Goal: Task Accomplishment & Management: Manage account settings

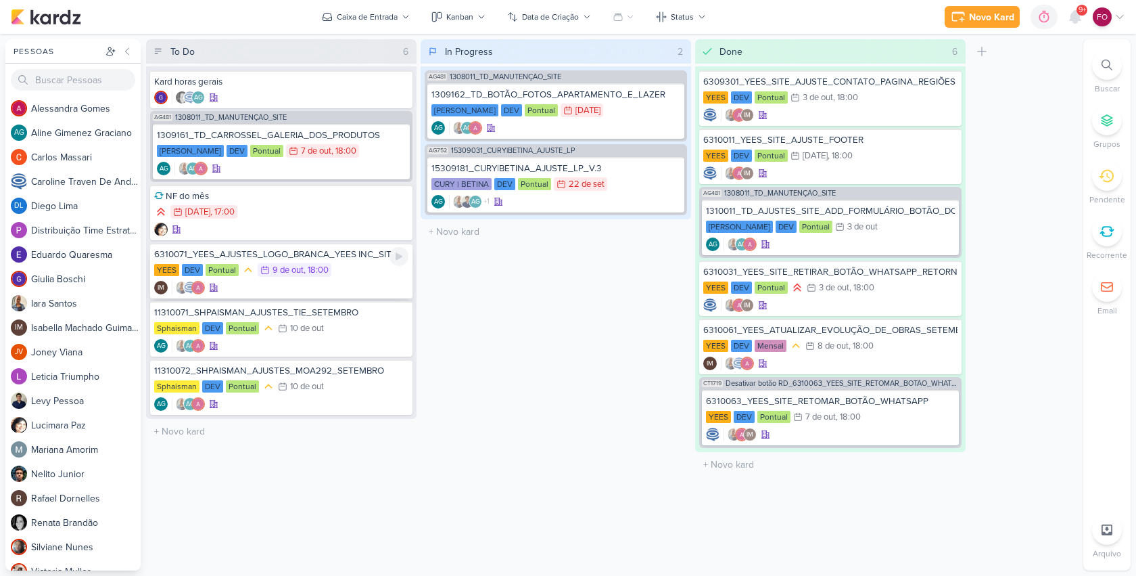
click at [362, 267] on div "YEES DEV Pontual 9/10 [DATE] 18:00" at bounding box center [281, 270] width 254 height 15
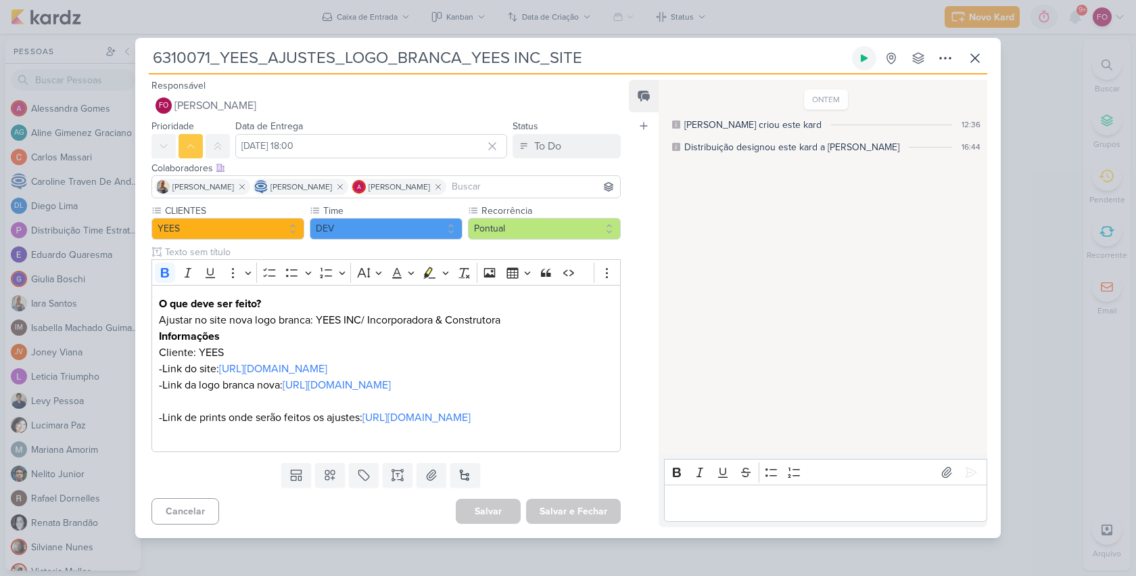
click at [863, 54] on icon at bounding box center [864, 57] width 7 height 7
click at [568, 134] on button "To Do" at bounding box center [567, 146] width 108 height 24
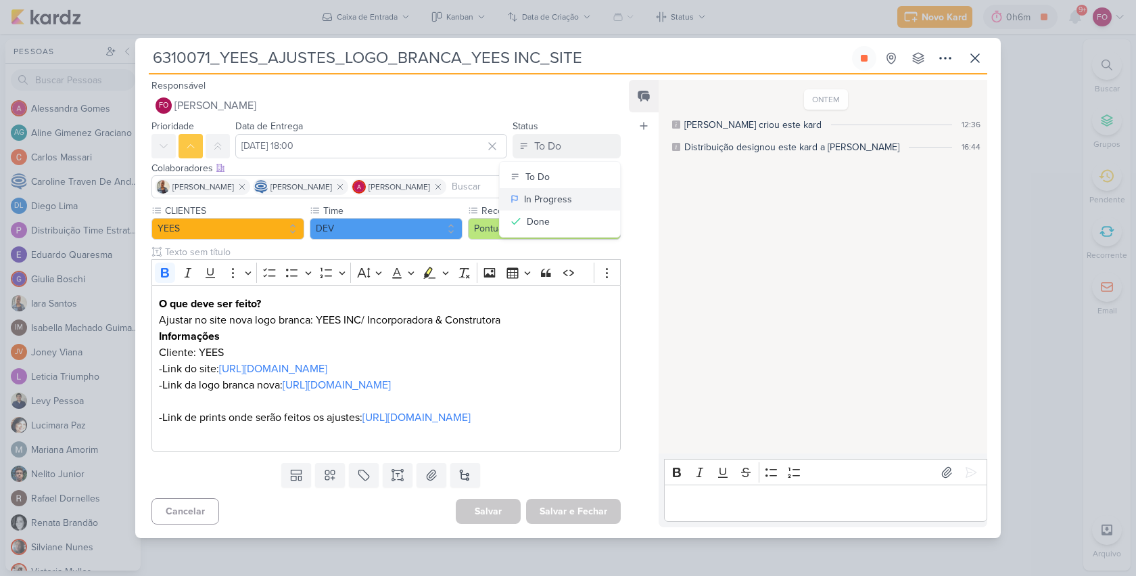
click at [557, 192] on div "In Progress" at bounding box center [548, 199] width 48 height 14
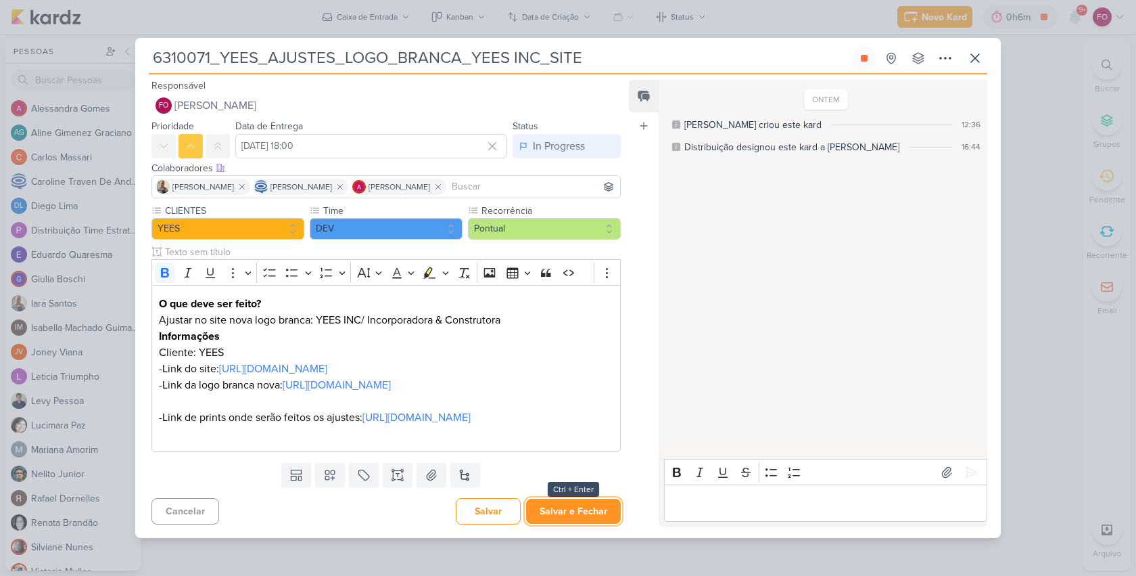
click at [568, 524] on button "Salvar e Fechar" at bounding box center [573, 511] width 95 height 25
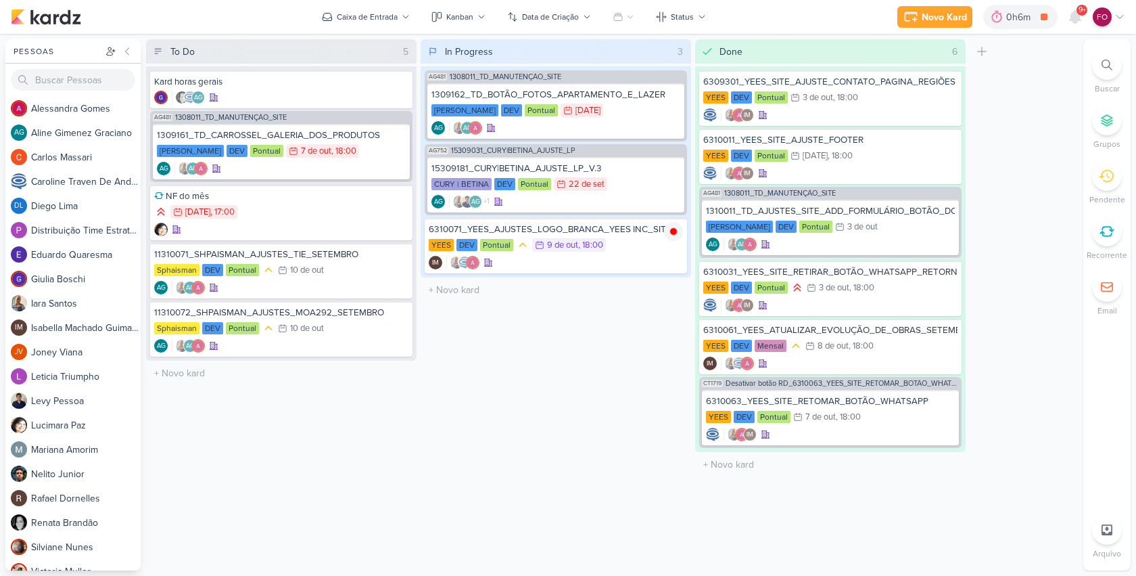
click at [1107, 66] on icon at bounding box center [1107, 65] width 11 height 11
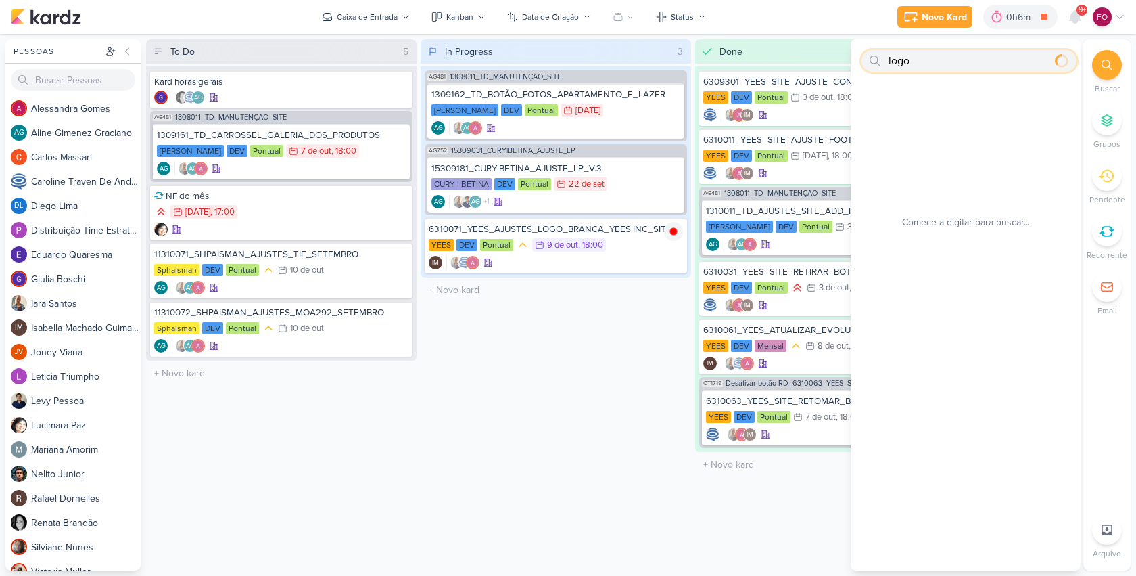
type input "logo"
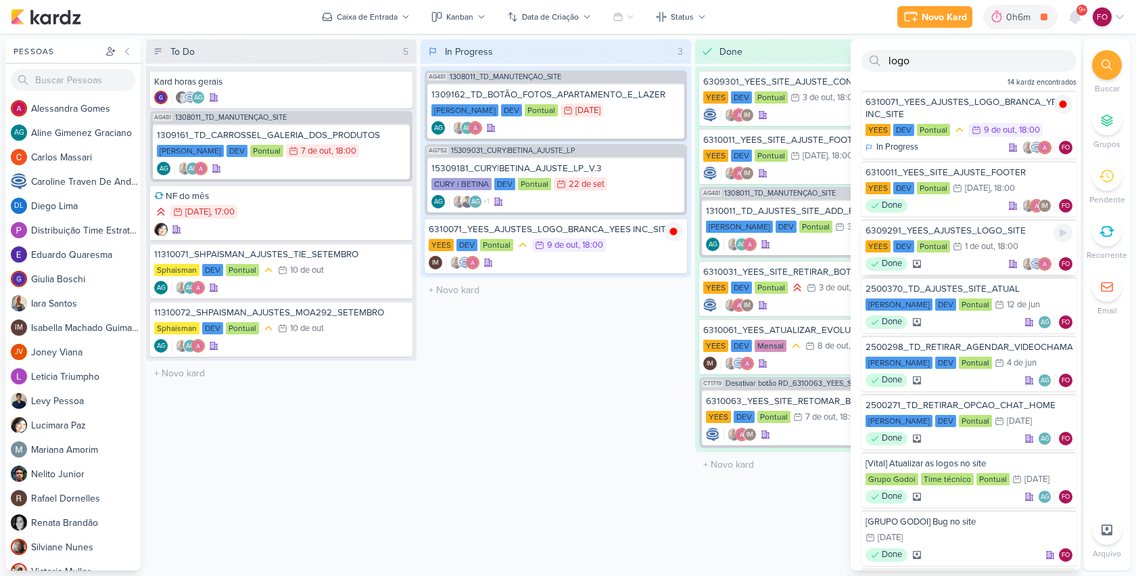
click at [980, 231] on div "6309291_YEES_AJUSTES_LOGO_SITE" at bounding box center [969, 231] width 207 height 12
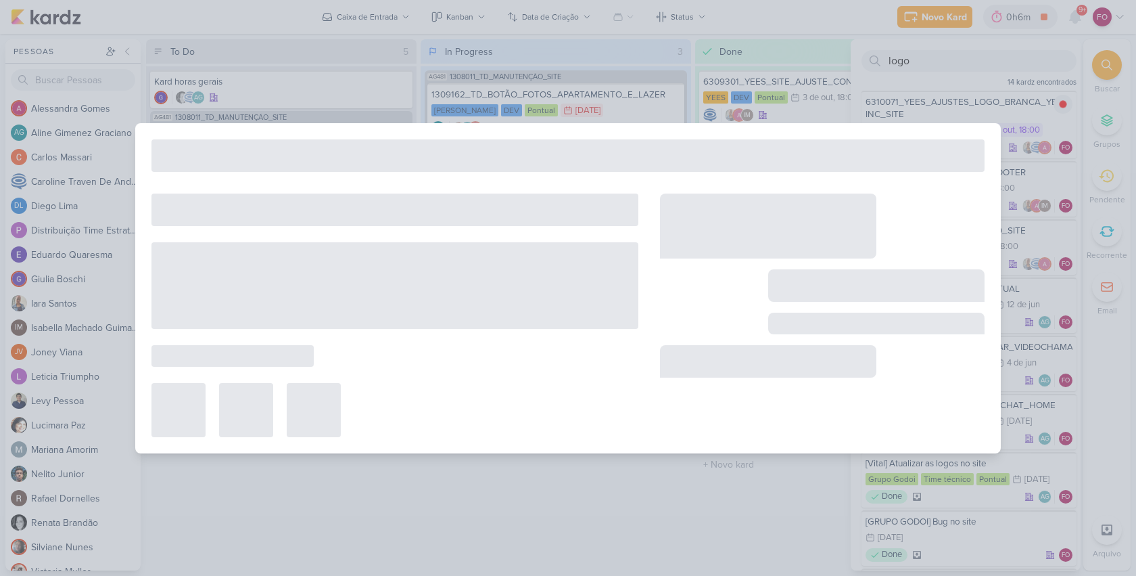
type input "6309291_YEES_AJUSTES_LOGO_SITE"
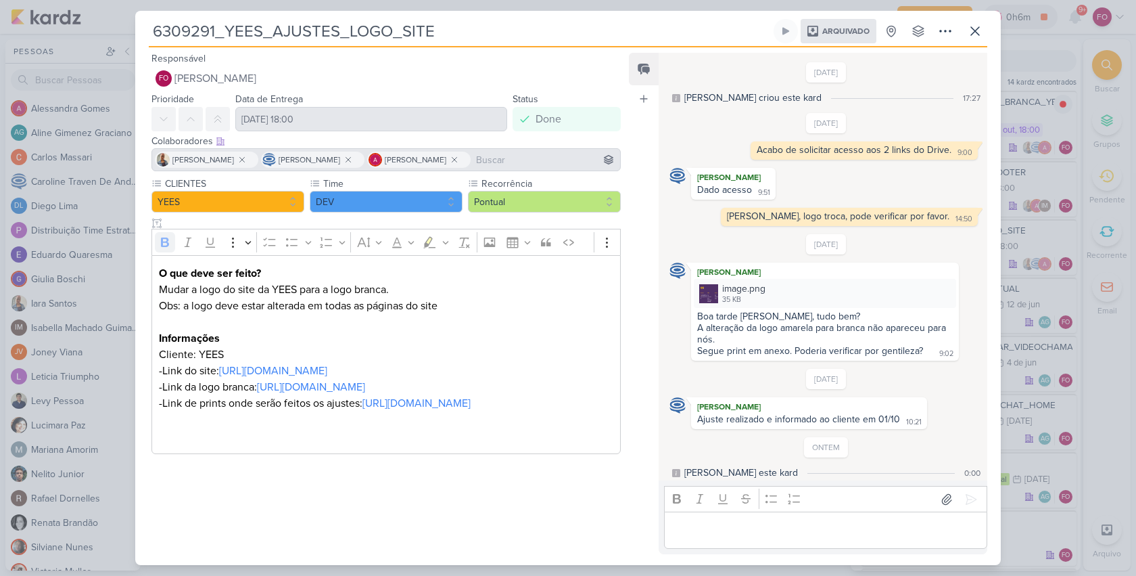
scroll to position [5, 0]
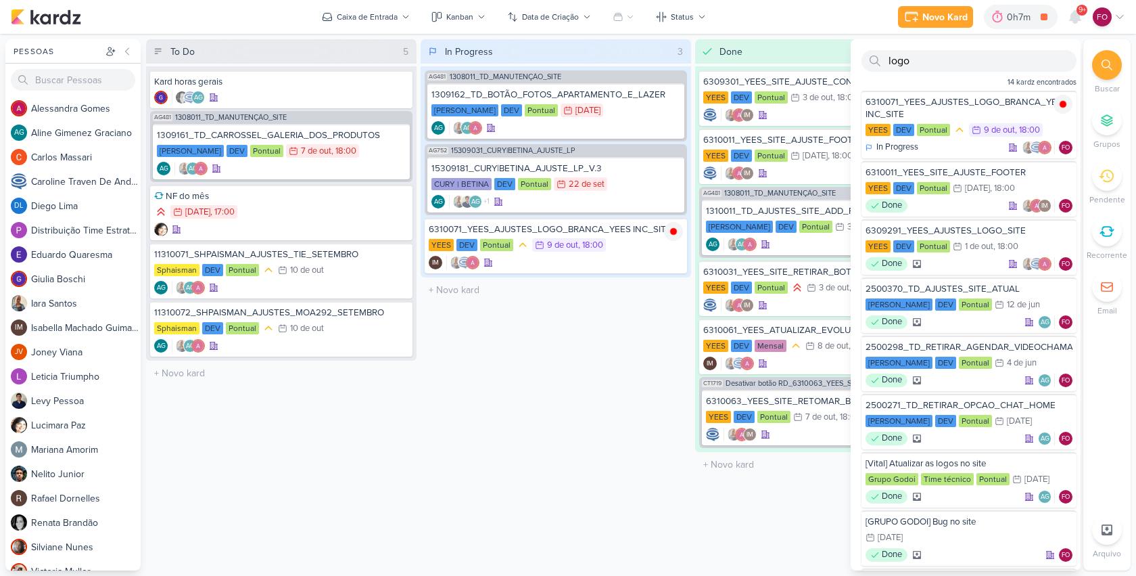
click at [591, 325] on div "In Progress 3 Mover Para Esquerda Mover Para Direita [GEOGRAPHIC_DATA] AG481 13…" at bounding box center [556, 304] width 271 height 531
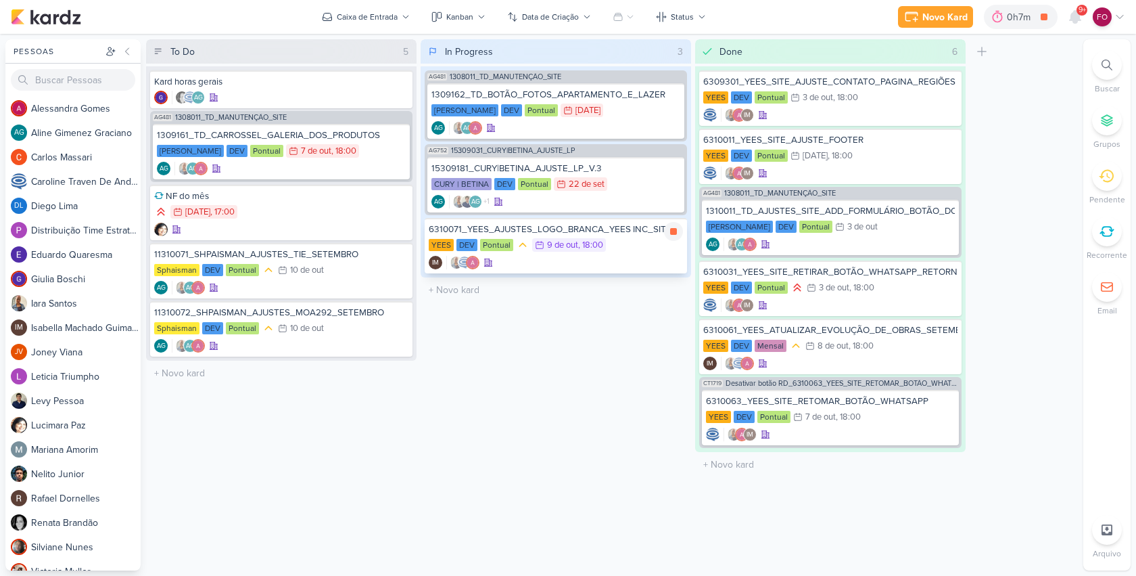
click at [640, 248] on div "YEES DEV Pontual 9/10 [DATE] 18:00" at bounding box center [556, 245] width 254 height 15
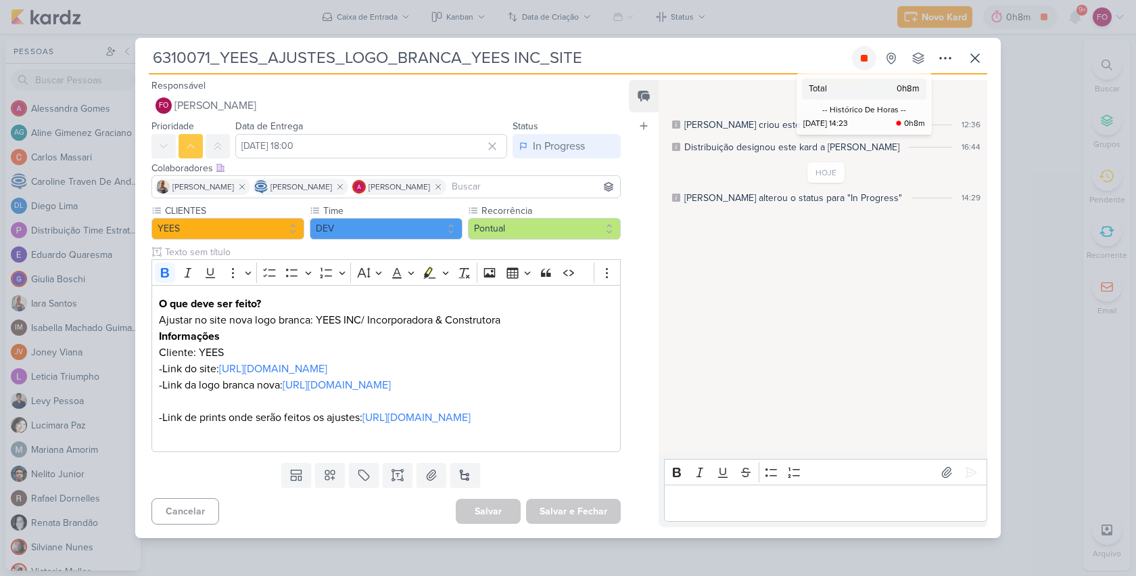
click at [866, 55] on icon at bounding box center [864, 58] width 7 height 7
click at [758, 505] on div "Editor editing area: main" at bounding box center [825, 502] width 323 height 37
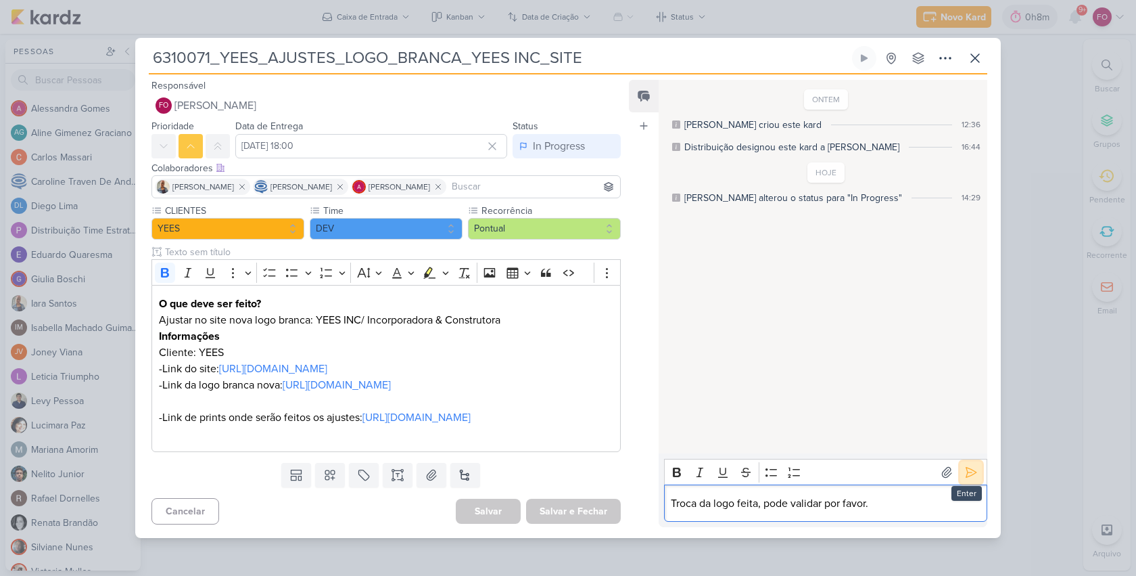
click at [968, 479] on icon at bounding box center [972, 472] width 14 height 14
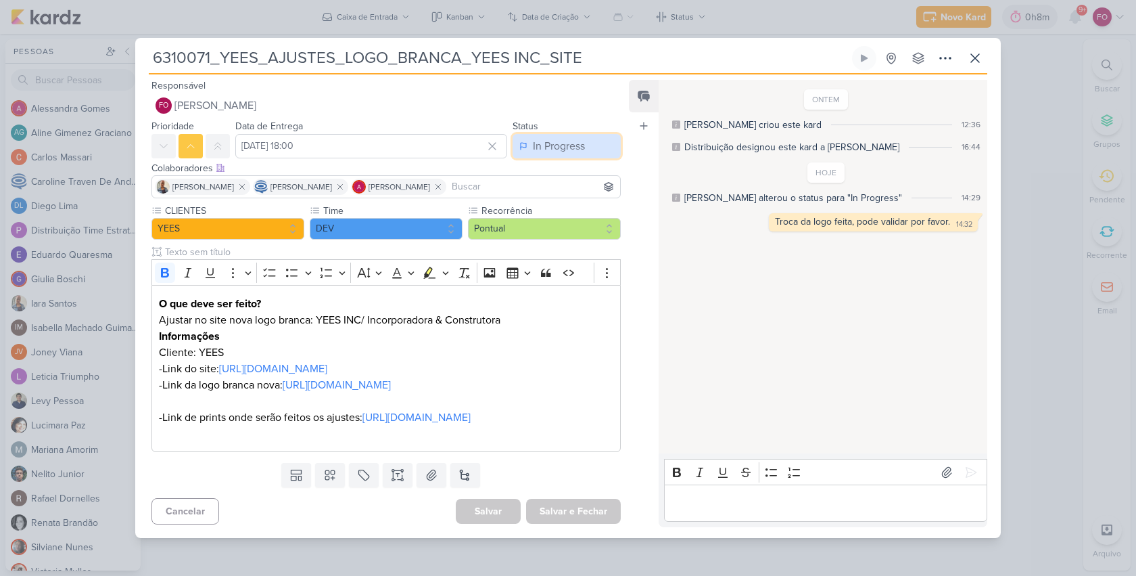
click at [537, 138] on div "In Progress" at bounding box center [559, 146] width 52 height 16
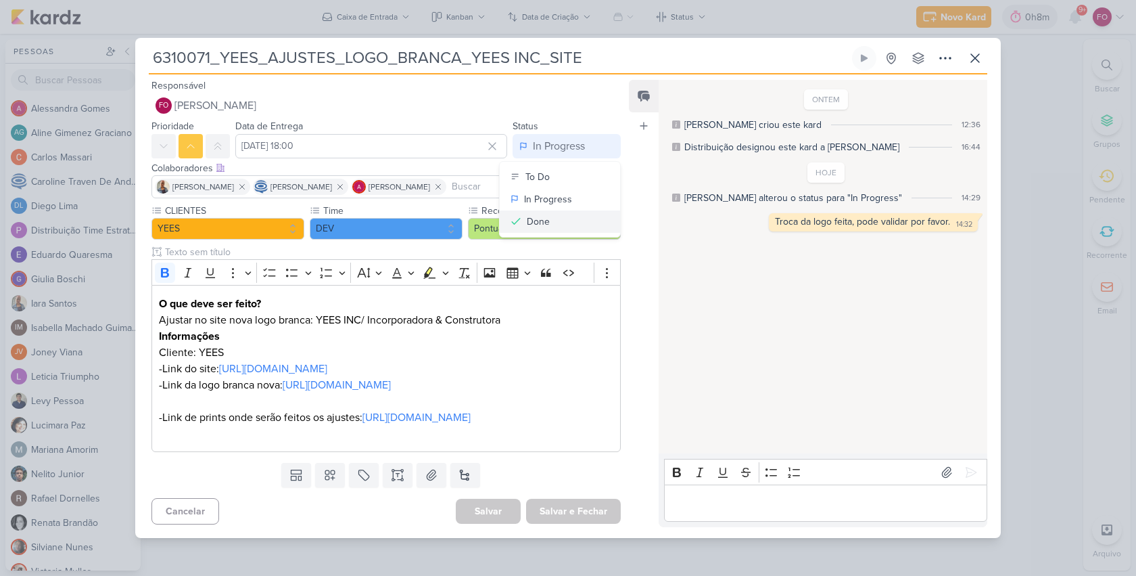
click at [532, 214] on div "Done" at bounding box center [538, 221] width 23 height 14
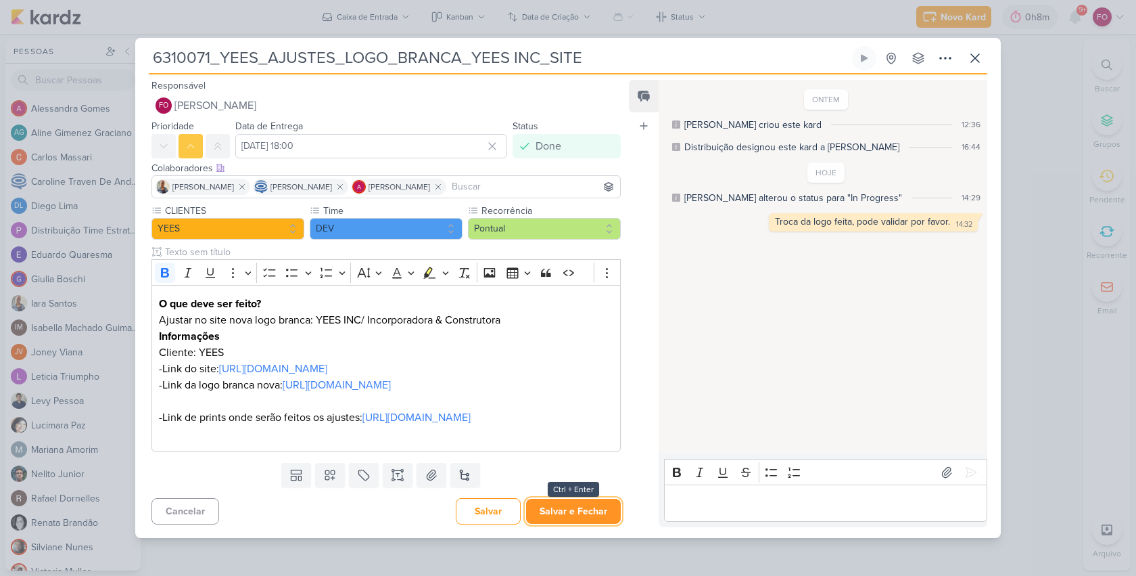
click at [576, 524] on button "Salvar e Fechar" at bounding box center [573, 511] width 95 height 25
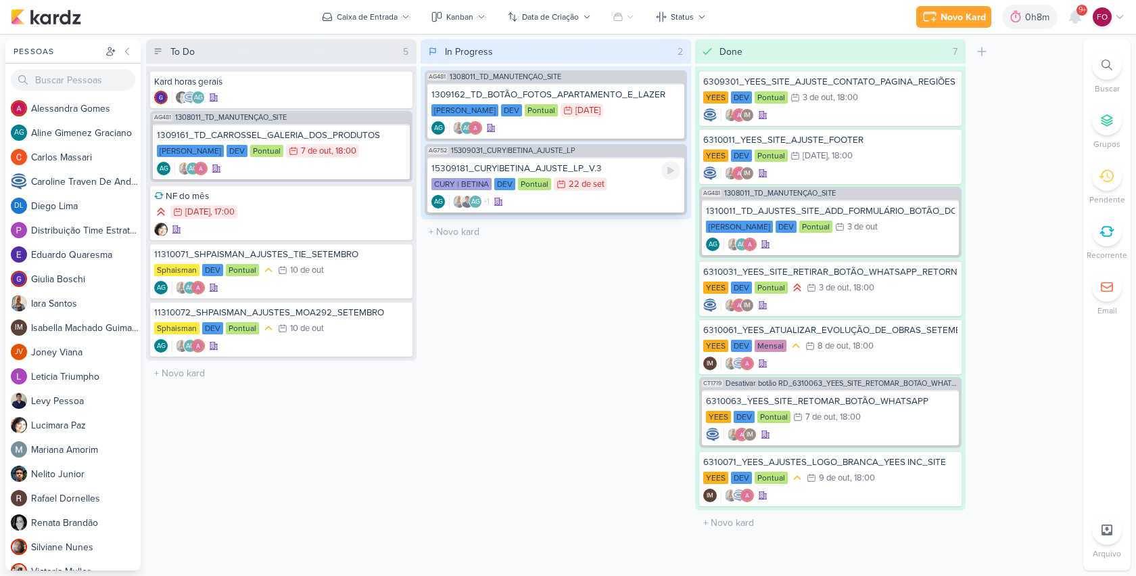
click at [635, 173] on div "15309181_CURY|BETINA_AJUSTE_LP_V.3" at bounding box center [556, 168] width 249 height 12
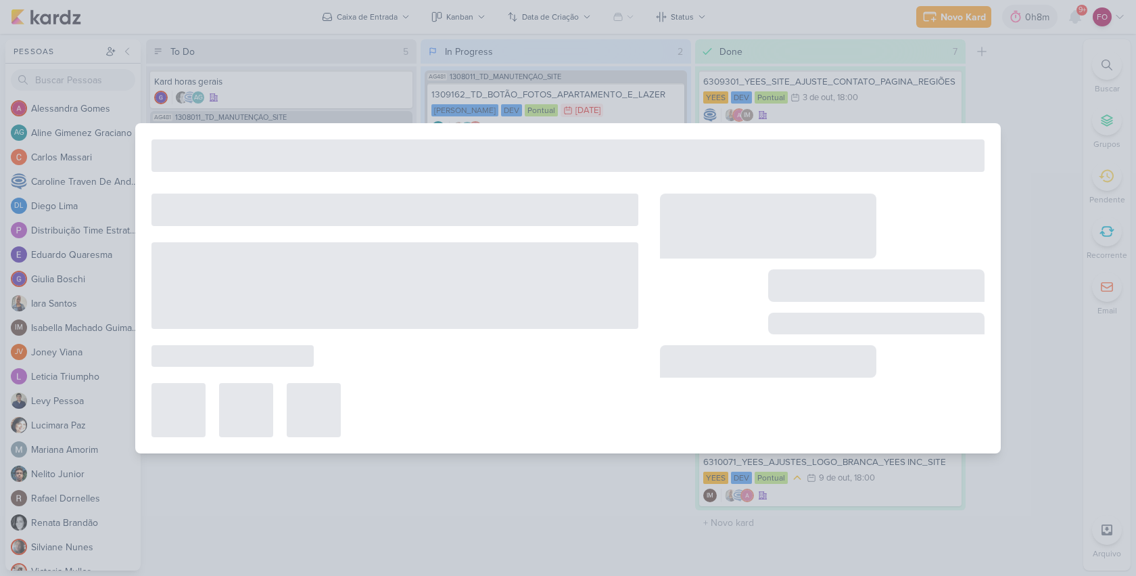
type input "15309181_CURY|BETINA_AJUSTE_LP_V.3"
type input "[DATE] 23:59"
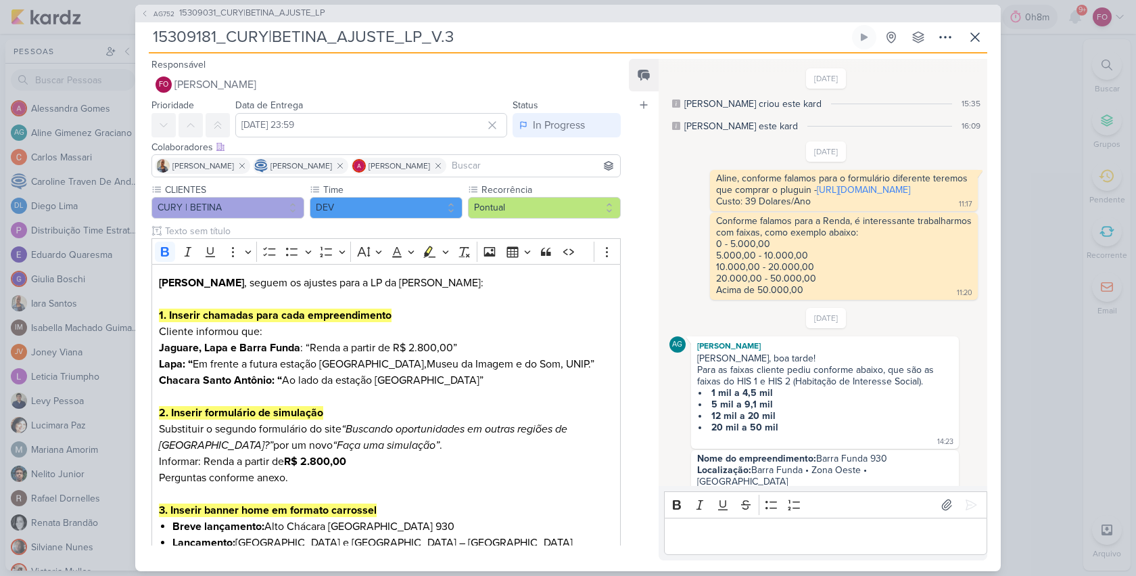
scroll to position [860, 0]
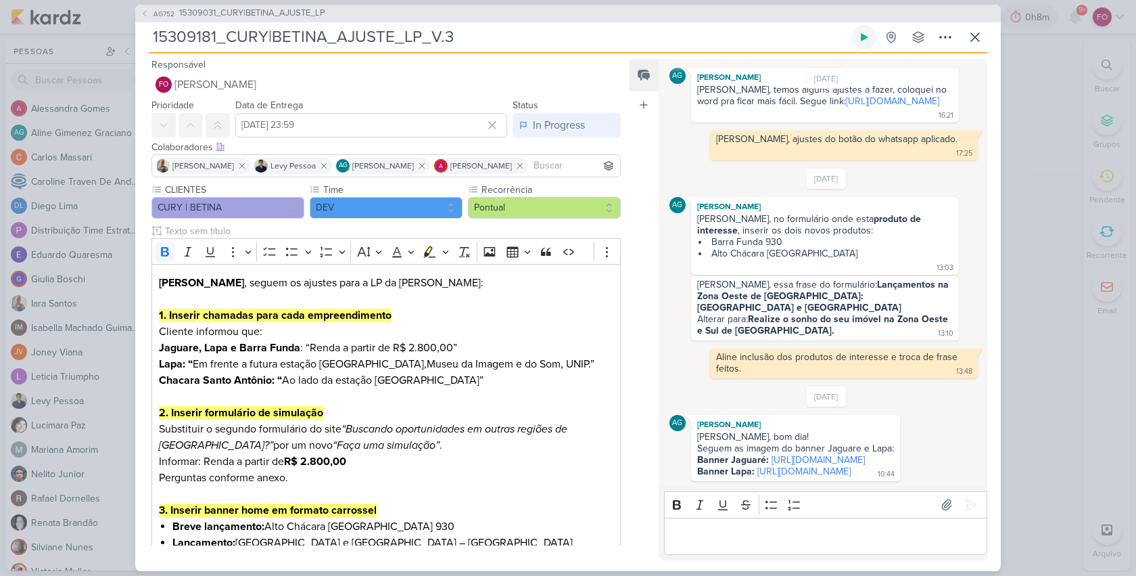
click at [865, 39] on icon at bounding box center [864, 36] width 7 height 7
click at [805, 454] on link "[URL][DOMAIN_NAME]" at bounding box center [818, 459] width 93 height 11
click at [800, 465] on link "[URL][DOMAIN_NAME]" at bounding box center [804, 470] width 93 height 11
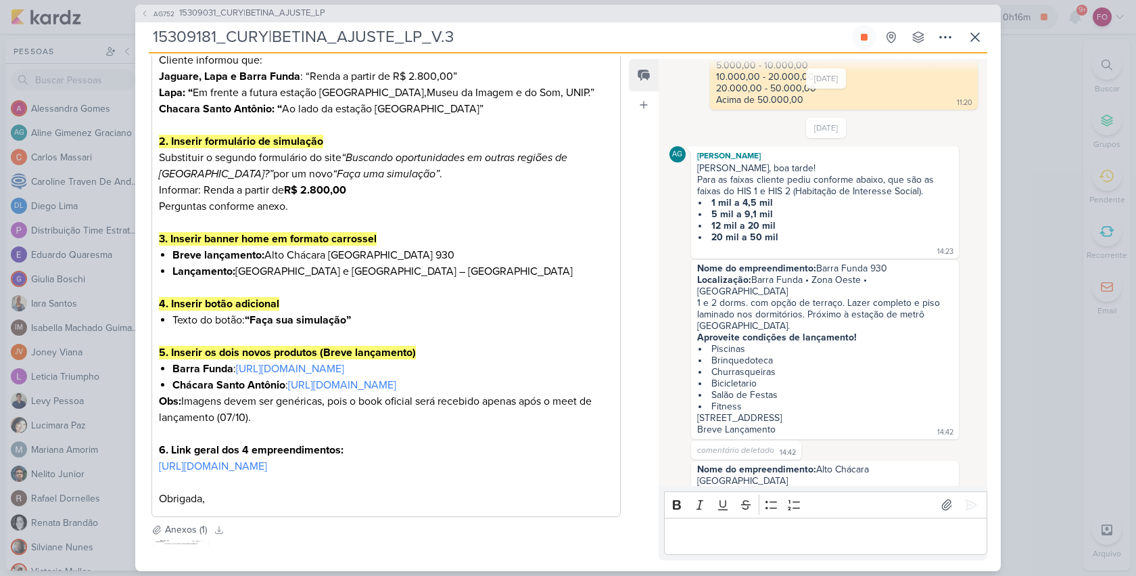
scroll to position [430, 0]
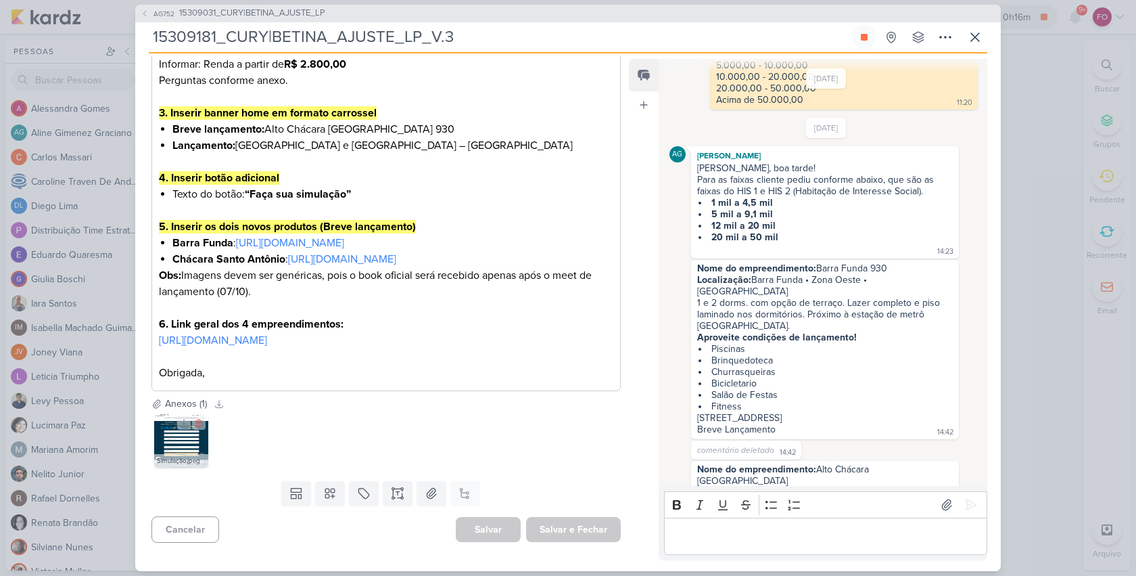
click at [185, 435] on img at bounding box center [181, 440] width 54 height 54
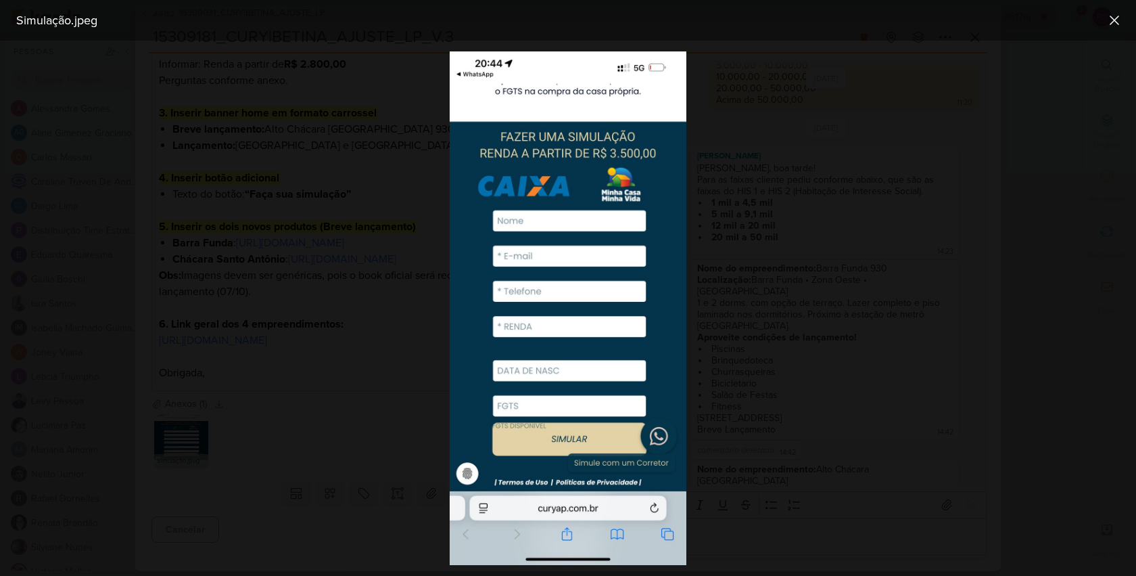
drag, startPoint x: 828, startPoint y: 225, endPoint x: 820, endPoint y: 225, distance: 8.1
click at [827, 225] on div at bounding box center [568, 308] width 1136 height 535
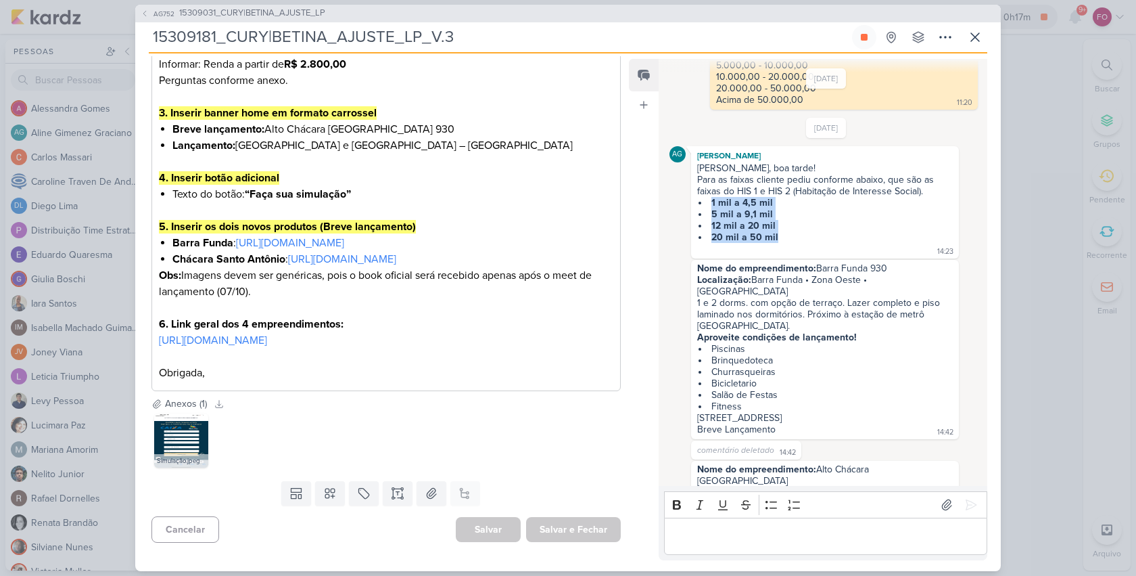
drag, startPoint x: 711, startPoint y: 214, endPoint x: 778, endPoint y: 250, distance: 76.3
click at [778, 243] on ul "1 mil a 4,5 mil 5 mil a 9,1 mil 12 mil a 20 mil 20 mil a 50 mil" at bounding box center [825, 220] width 256 height 46
copy ul "1 mil a 4,5 mil 5 mil a 9,1 mil 12 mil a 20 mil 20 mil a 50 mil"
click at [189, 436] on img at bounding box center [181, 440] width 54 height 54
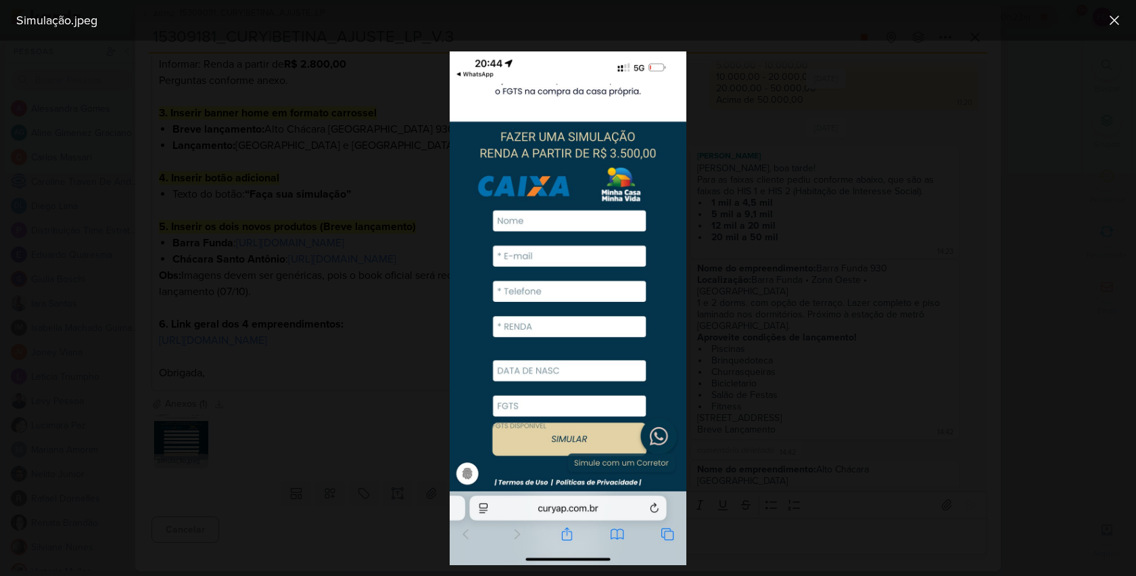
click at [819, 327] on div at bounding box center [568, 308] width 1136 height 535
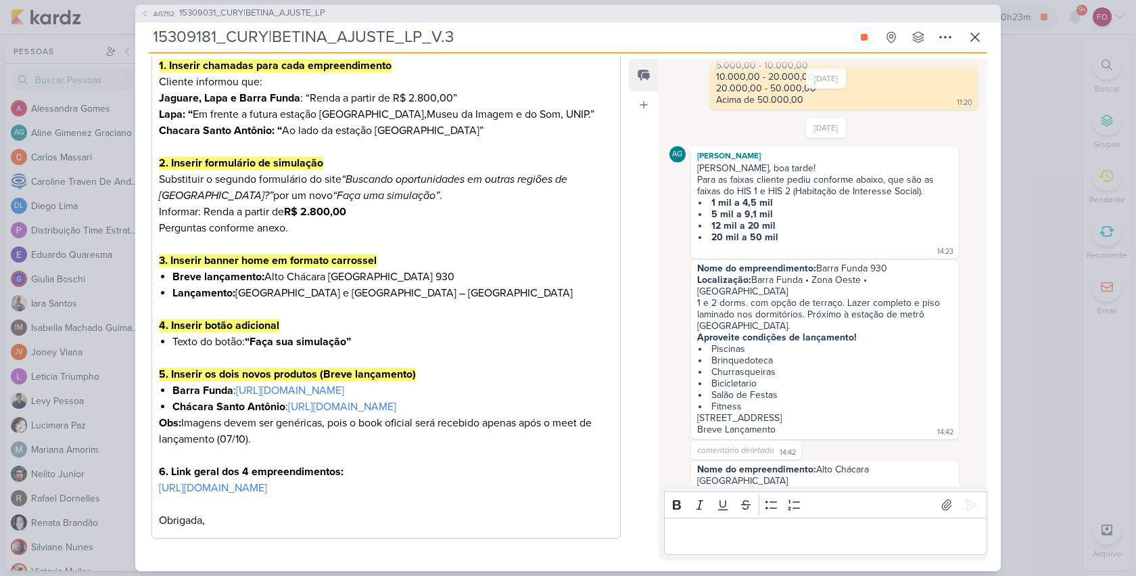
scroll to position [241, 0]
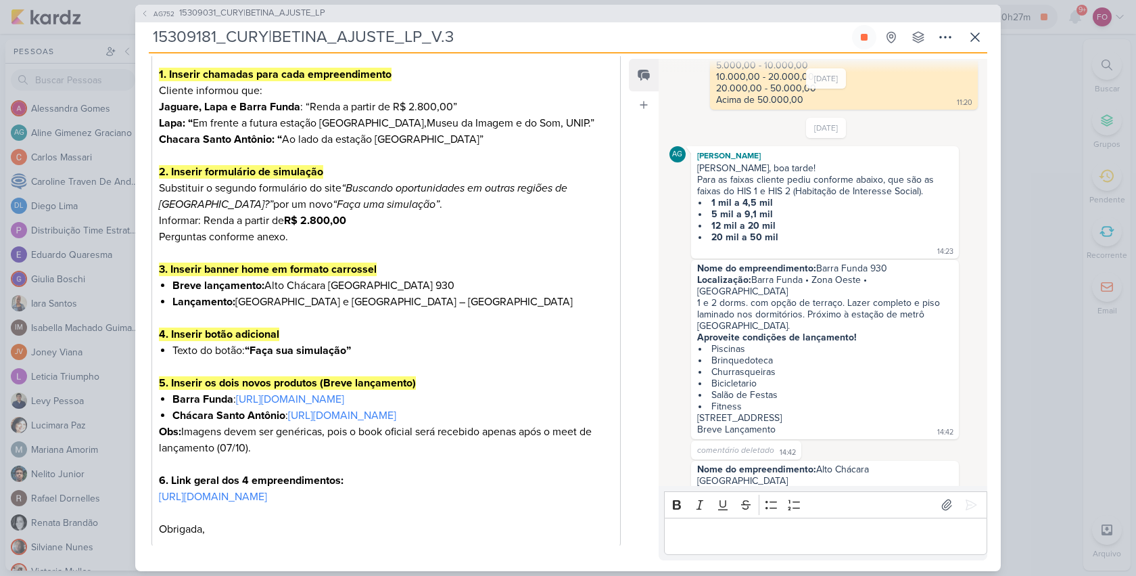
click at [908, 141] on div "[DATE] AG [PERSON_NAME] [PERSON_NAME], boa tarde! Para as faixas cliente pediu …" at bounding box center [827, 404] width 314 height 572
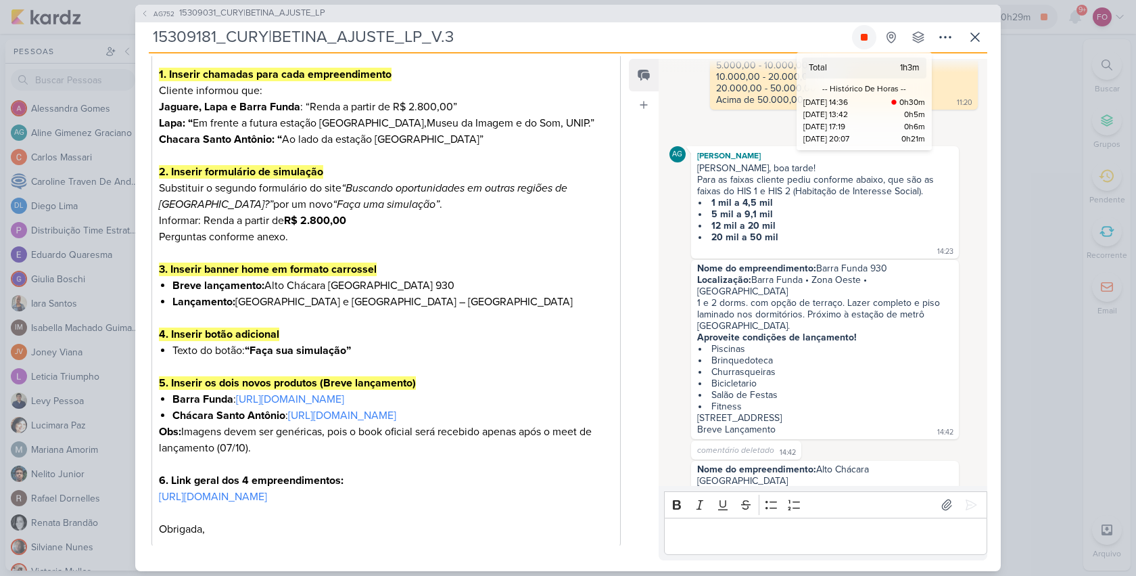
click at [865, 41] on icon at bounding box center [864, 37] width 11 height 11
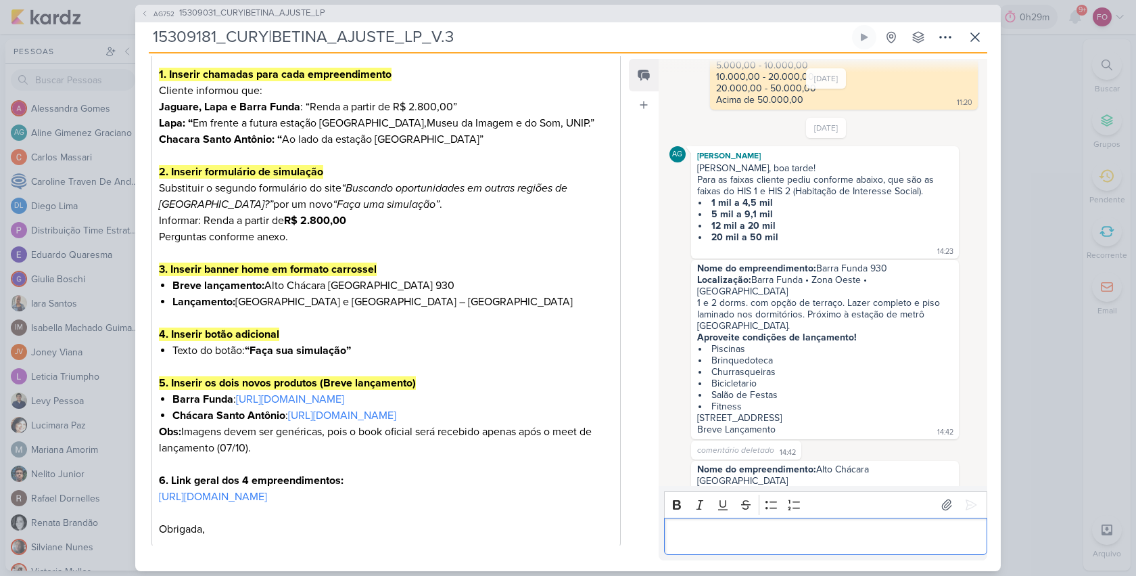
click at [749, 530] on p "Editor editing area: main" at bounding box center [825, 536] width 309 height 16
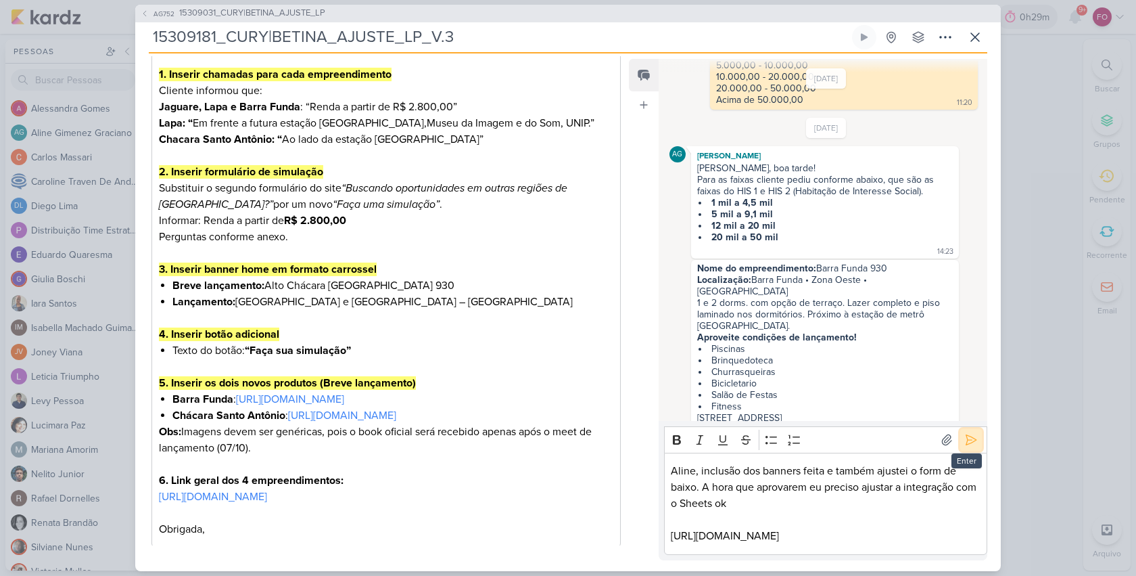
click at [969, 440] on icon at bounding box center [972, 440] width 14 height 14
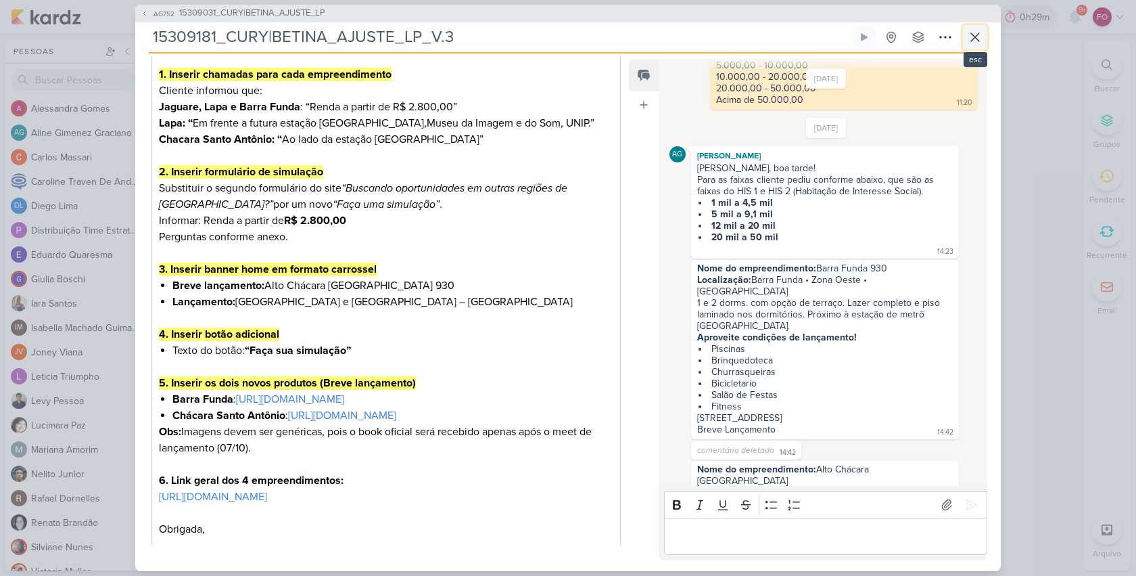
click at [975, 39] on icon at bounding box center [975, 37] width 16 height 16
